Goal: Communication & Community: Answer question/provide support

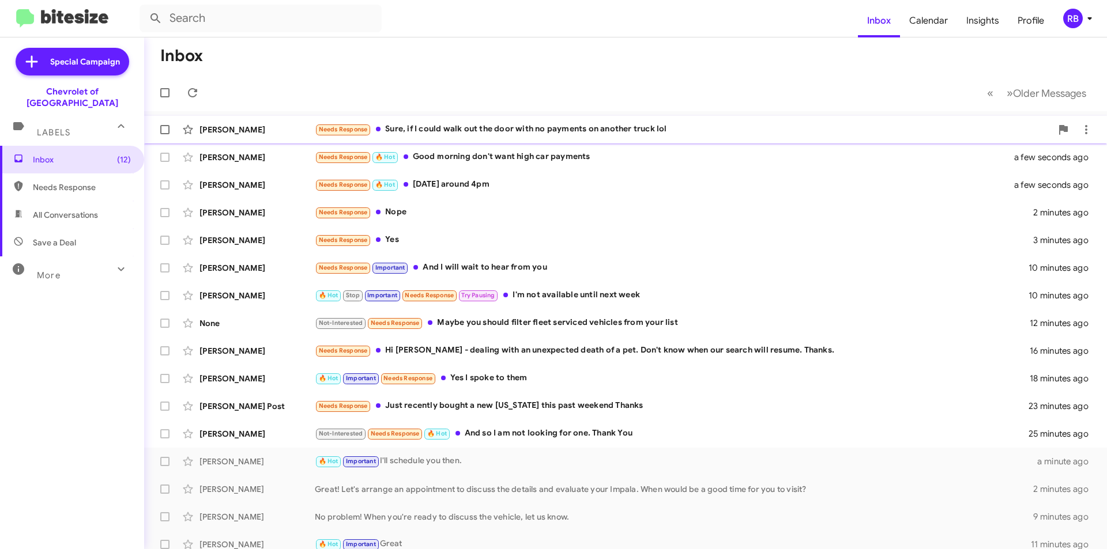
click at [494, 127] on div "Needs Response Sure, if I could walk out the door with no payments on another t…" at bounding box center [683, 129] width 737 height 13
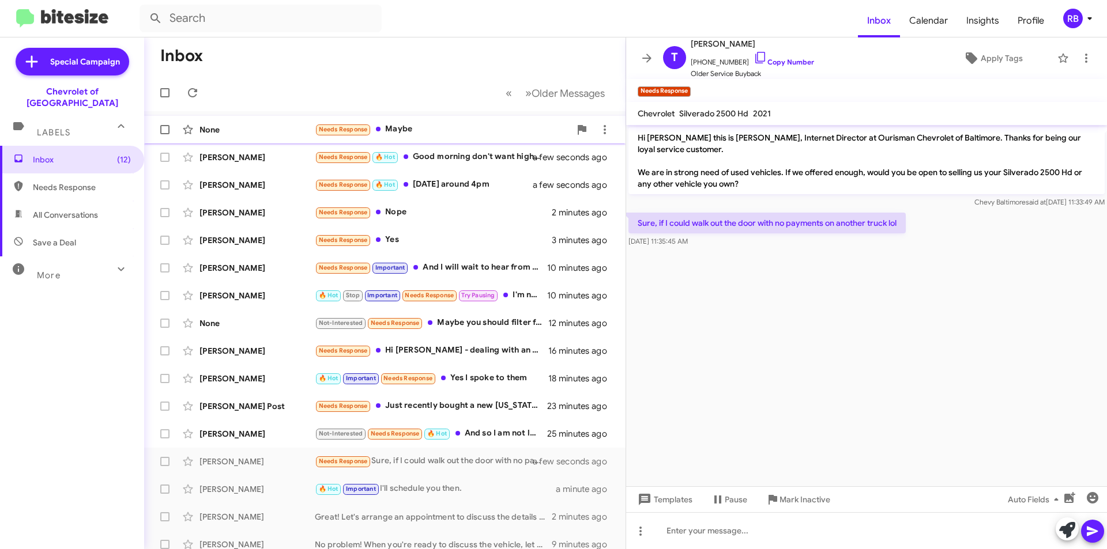
click at [465, 130] on div "Needs Response Maybe" at bounding box center [442, 129] width 255 height 13
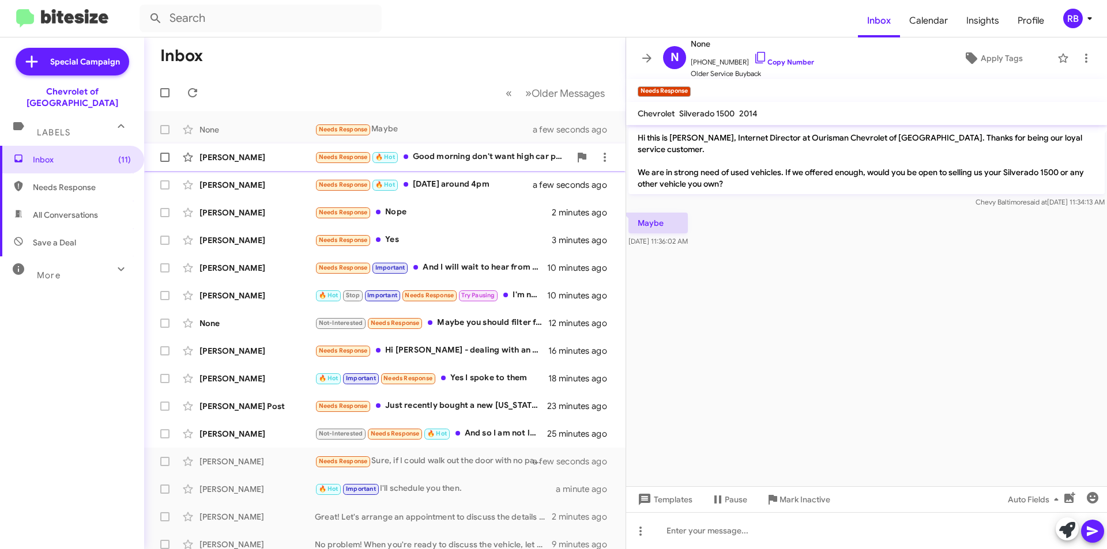
click at [465, 159] on div "Needs Response 🔥 Hot Good morning don't want high car payments" at bounding box center [442, 156] width 255 height 13
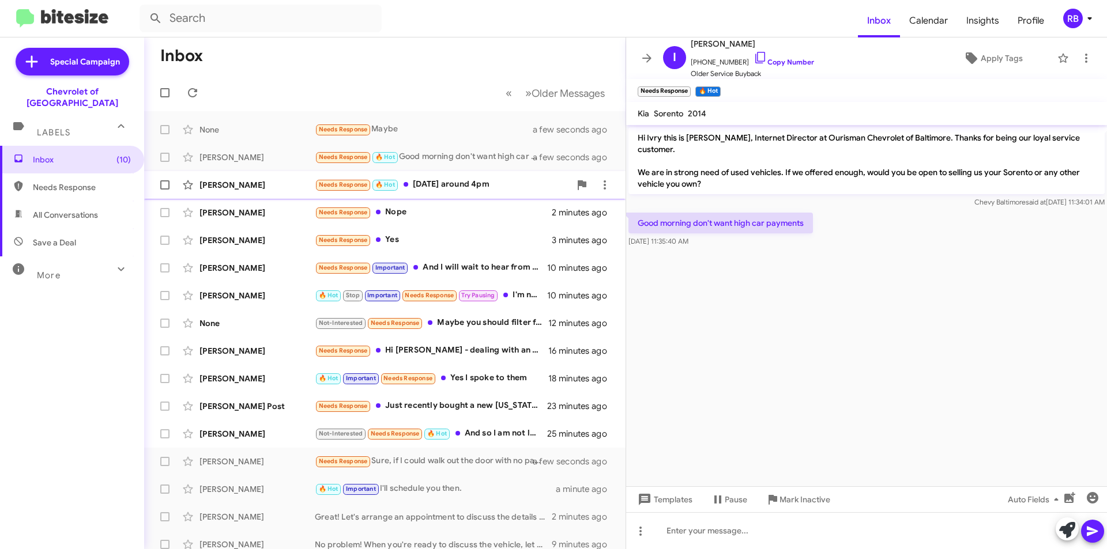
click at [467, 180] on div "Needs Response 🔥 Hot [DATE] around 4pm" at bounding box center [442, 184] width 255 height 13
